Goal: Task Accomplishment & Management: Complete application form

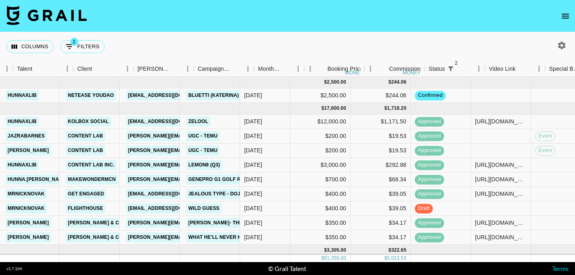
scroll to position [0, 247]
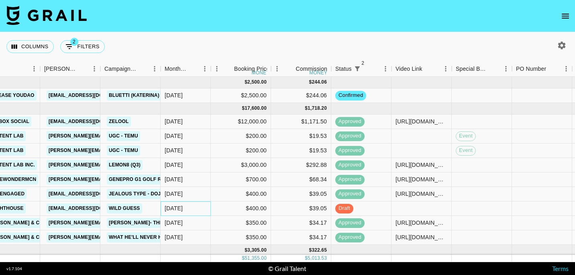
click at [185, 208] on div "[DATE]" at bounding box center [186, 208] width 50 height 14
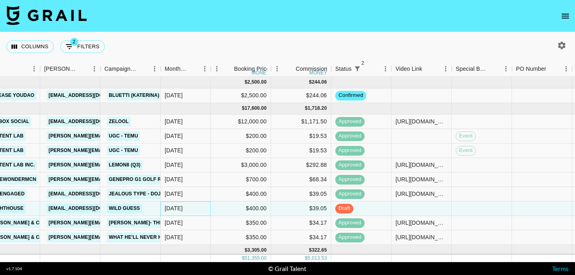
click at [185, 208] on div "[DATE]" at bounding box center [186, 208] width 50 height 14
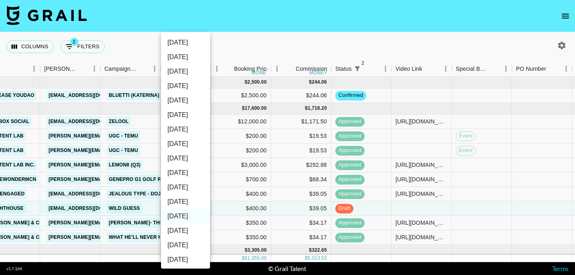
click at [187, 200] on li "[DATE]" at bounding box center [185, 201] width 49 height 14
type input "[DATE]"
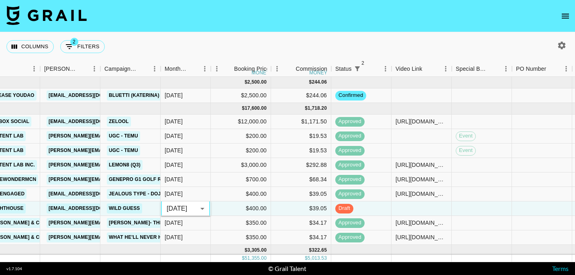
click at [240, 31] on nav at bounding box center [287, 16] width 575 height 32
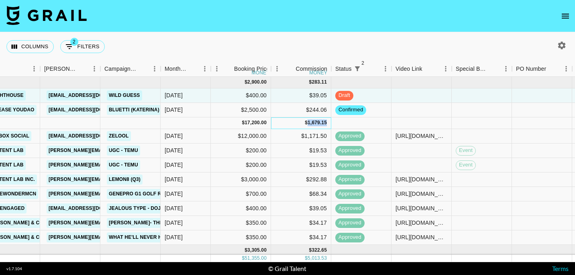
drag, startPoint x: 326, startPoint y: 123, endPoint x: 308, endPoint y: 125, distance: 17.8
click at [308, 125] on div "1,679.15" at bounding box center [317, 122] width 19 height 7
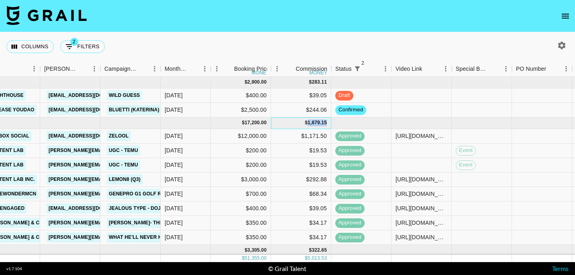
copy div "1,679.15"
click at [321, 38] on div "Columns 2 Filters + Booking" at bounding box center [287, 46] width 575 height 29
drag, startPoint x: 320, startPoint y: 39, endPoint x: 256, endPoint y: 27, distance: 64.8
click at [294, 36] on div "Columns 2 Filters + Booking" at bounding box center [287, 46] width 575 height 29
drag, startPoint x: 441, startPoint y: 20, endPoint x: 380, endPoint y: 18, distance: 60.7
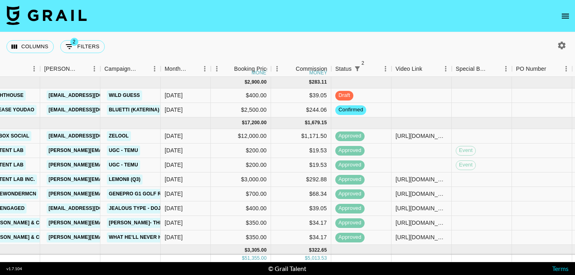
drag, startPoint x: 380, startPoint y: 18, endPoint x: 326, endPoint y: 19, distance: 54.2
click at [343, 17] on nav at bounding box center [287, 16] width 575 height 32
drag, startPoint x: 296, startPoint y: 21, endPoint x: 223, endPoint y: 21, distance: 73.1
drag, startPoint x: 223, startPoint y: 21, endPoint x: 173, endPoint y: 23, distance: 50.2
click at [173, 23] on nav at bounding box center [287, 16] width 575 height 32
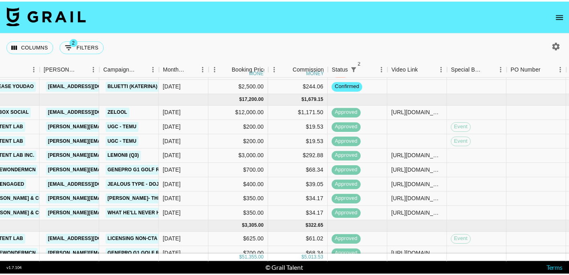
scroll to position [27, 247]
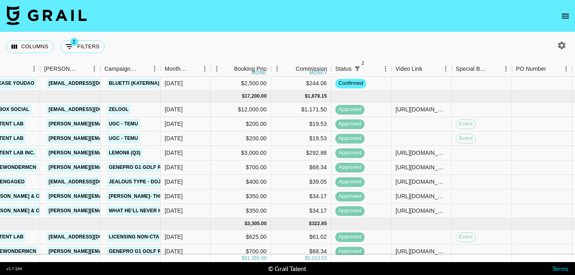
drag, startPoint x: 226, startPoint y: 21, endPoint x: 201, endPoint y: 20, distance: 24.5
click at [201, 20] on nav at bounding box center [287, 16] width 575 height 32
click at [568, 14] on icon "open drawer" at bounding box center [565, 16] width 7 height 5
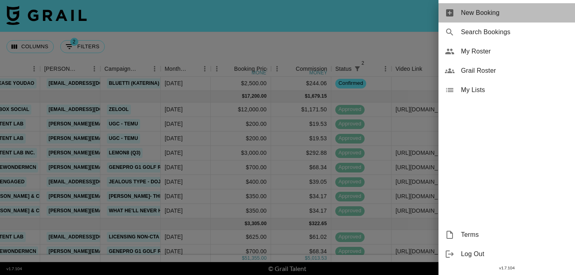
click at [475, 18] on div "New Booking" at bounding box center [507, 12] width 137 height 19
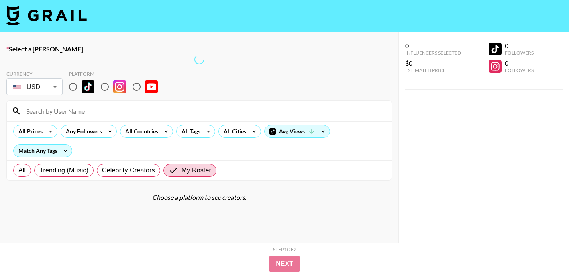
click at [109, 113] on input at bounding box center [204, 110] width 366 height 13
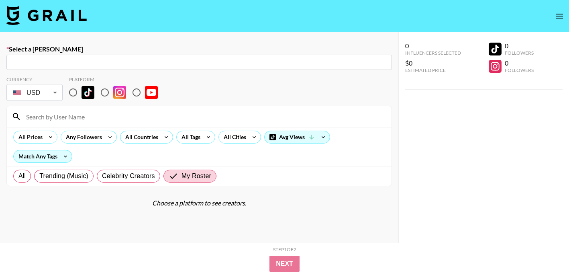
click at [199, 62] on input "text" at bounding box center [199, 62] width 376 height 9
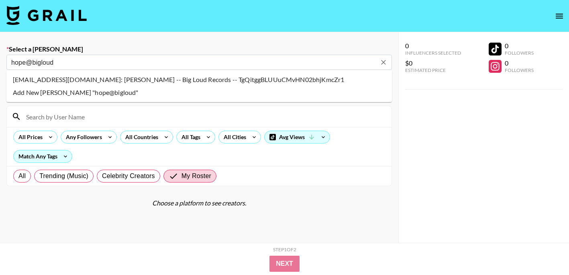
click at [184, 78] on li "[EMAIL_ADDRESS][DOMAIN_NAME]: [PERSON_NAME] -- Big Loud Records -- TgQitggBLUUu…" at bounding box center [199, 79] width 386 height 13
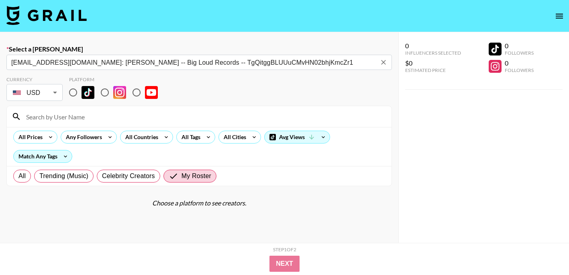
type input "[EMAIL_ADDRESS][DOMAIN_NAME]: [PERSON_NAME] -- Big Loud Records -- TgQitggBLUUu…"
click at [72, 93] on input "radio" at bounding box center [73, 92] width 17 height 17
radio input "true"
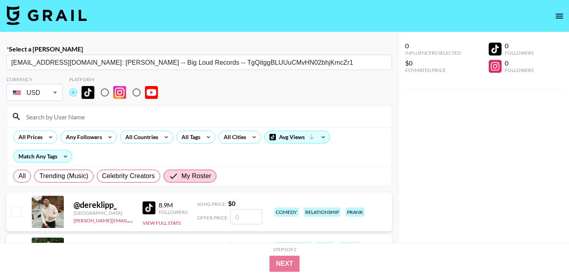
click at [92, 116] on input at bounding box center [204, 116] width 366 height 13
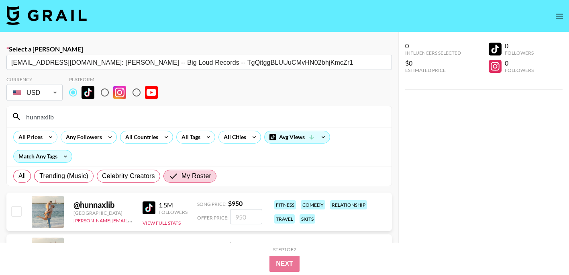
type input "hunnaxlib"
click at [256, 215] on input "number" at bounding box center [246, 216] width 32 height 15
type input "9"
checkbox input "true"
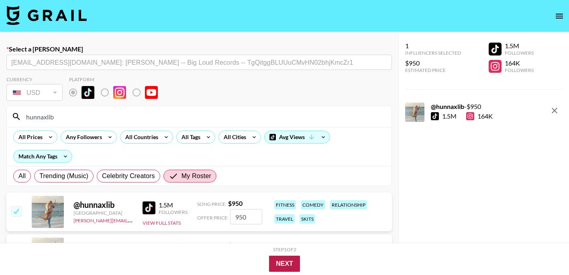
type input "950"
click at [294, 267] on button "Next" at bounding box center [284, 263] width 31 height 16
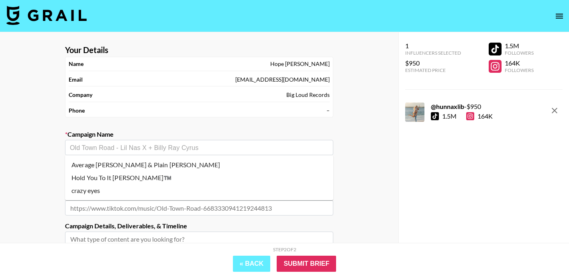
click at [235, 149] on input "text" at bounding box center [199, 147] width 259 height 9
click at [191, 147] on input "text" at bounding box center [199, 147] width 259 height 9
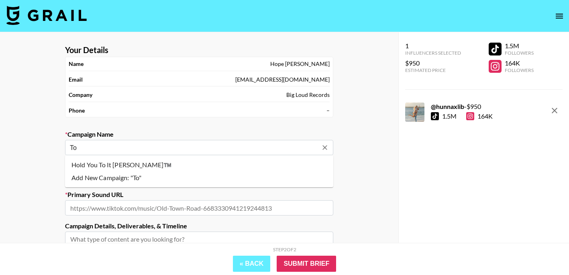
type input "T"
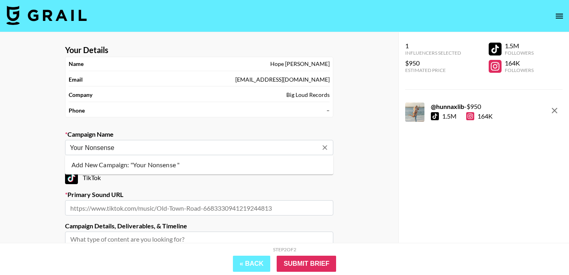
type input "Your Nonsense"
click at [204, 162] on li "Add New Campaign: "Your Nonsense Makes Sense - The 502s"" at bounding box center [199, 164] width 268 height 13
type input "Your Nonsense Makes Sense - The 502s"
click at [205, 208] on input "text" at bounding box center [199, 207] width 268 height 15
paste input "[URL][DOMAIN_NAME]"
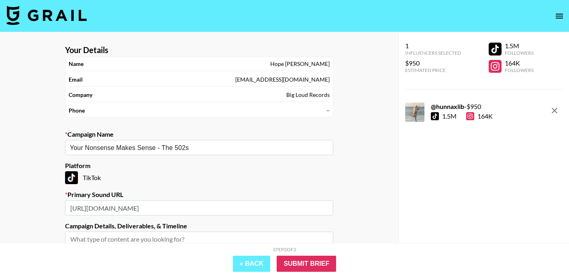
scroll to position [0, 95]
type input "[URL][DOMAIN_NAME]"
click at [367, 196] on div "Your Details Name [PERSON_NAME] Email [EMAIL_ADDRESS][DOMAIN_NAME] Company Big …" at bounding box center [199, 197] width 398 height 331
click at [317, 261] on input "Submit Brief" at bounding box center [306, 263] width 59 height 16
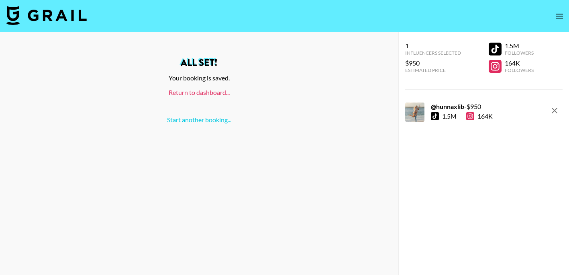
click at [194, 92] on link "Return to dashboard..." at bounding box center [199, 92] width 61 height 8
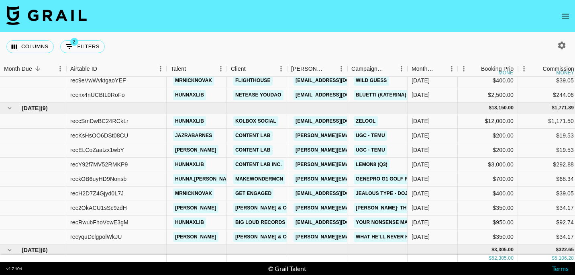
scroll to position [15, 0]
click at [445, 220] on div "[DATE]" at bounding box center [433, 222] width 50 height 14
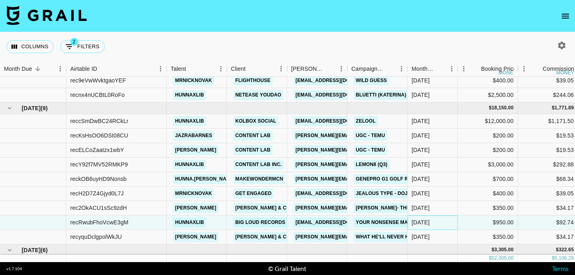
click at [445, 220] on div "[DATE]" at bounding box center [433, 222] width 50 height 14
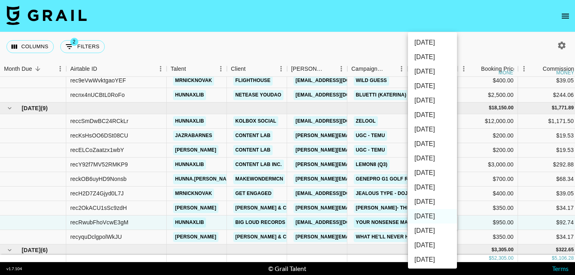
click at [434, 200] on li "[DATE]" at bounding box center [432, 201] width 49 height 14
type input "[DATE]"
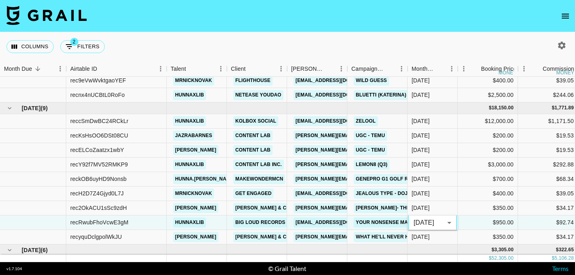
click at [437, 45] on div "Columns 2 Filters + Booking" at bounding box center [287, 46] width 575 height 29
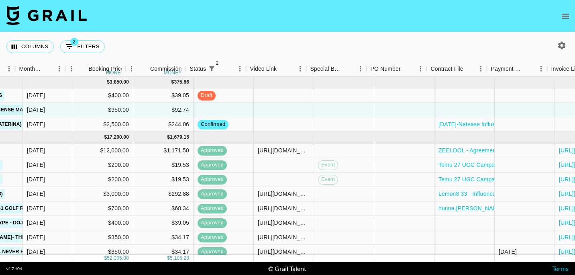
scroll to position [0, 463]
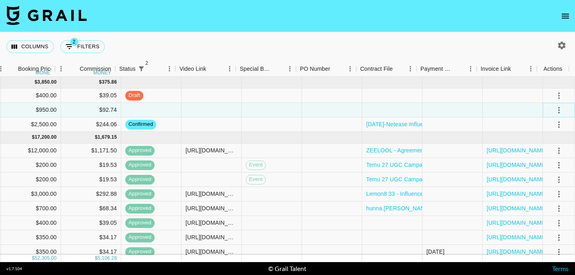
click at [554, 112] on icon "select merge strategy" at bounding box center [559, 110] width 10 height 10
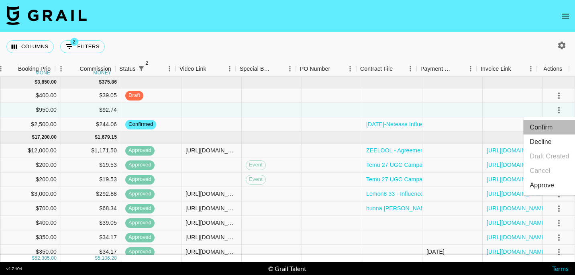
click at [544, 127] on li "Confirm" at bounding box center [550, 127] width 52 height 14
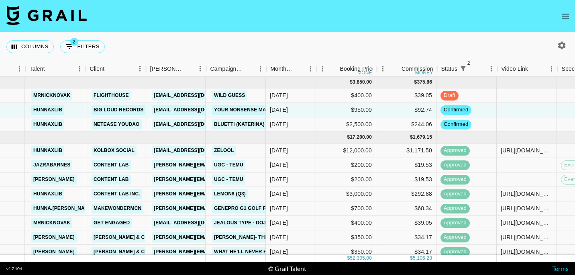
scroll to position [0, 144]
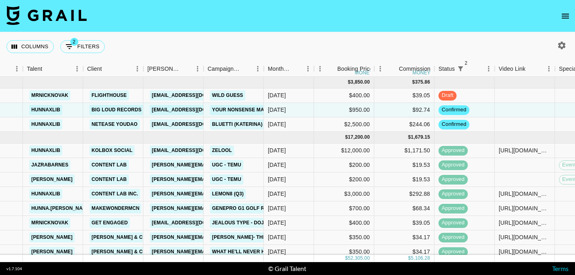
click at [297, 22] on nav at bounding box center [287, 16] width 575 height 32
click at [315, 19] on nav at bounding box center [287, 16] width 575 height 32
click at [447, 12] on nav at bounding box center [287, 16] width 575 height 32
click at [457, 19] on nav at bounding box center [287, 16] width 575 height 32
